Goal: Task Accomplishment & Management: Use online tool/utility

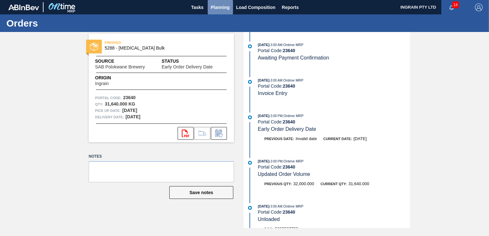
click at [223, 9] on span "Planning" at bounding box center [220, 8] width 19 height 8
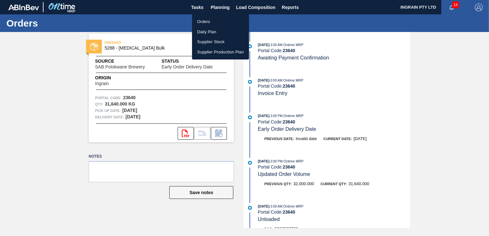
click at [210, 20] on li "Orders" at bounding box center [220, 22] width 57 height 10
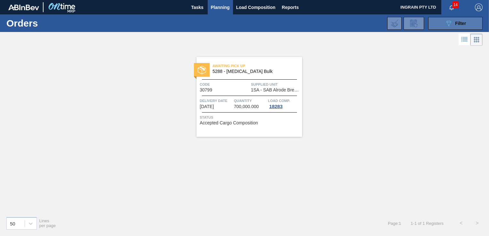
click at [457, 21] on span "Filter" at bounding box center [460, 23] width 11 height 5
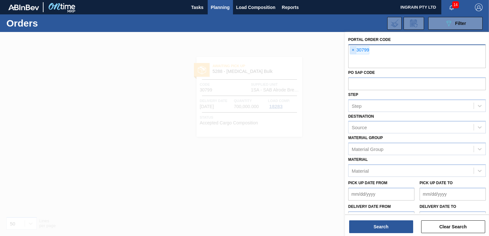
click at [352, 51] on span "×" at bounding box center [353, 50] width 6 height 8
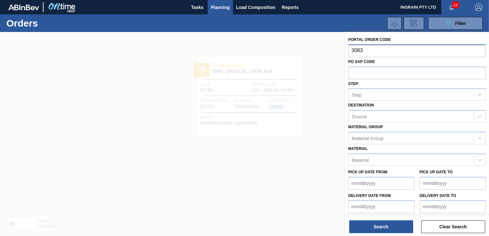
type input "30837"
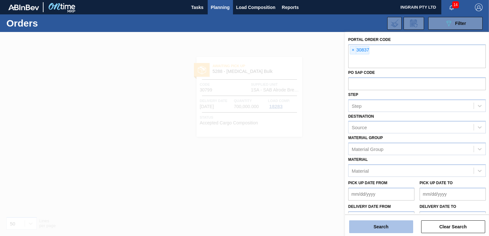
click at [390, 228] on button "Search" at bounding box center [381, 227] width 64 height 13
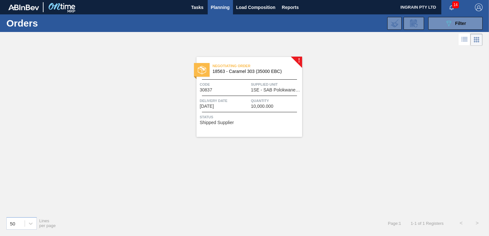
click at [277, 92] on span "1SE - SAB Polokwane Brewery" at bounding box center [276, 90] width 50 height 5
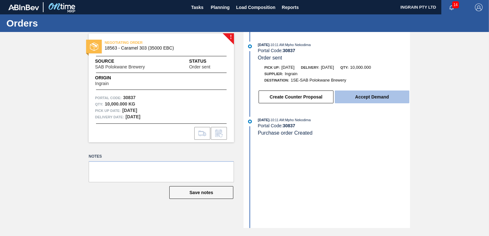
click at [367, 99] on button "Accept Demand" at bounding box center [372, 97] width 75 height 13
